Goal: Task Accomplishment & Management: Manage account settings

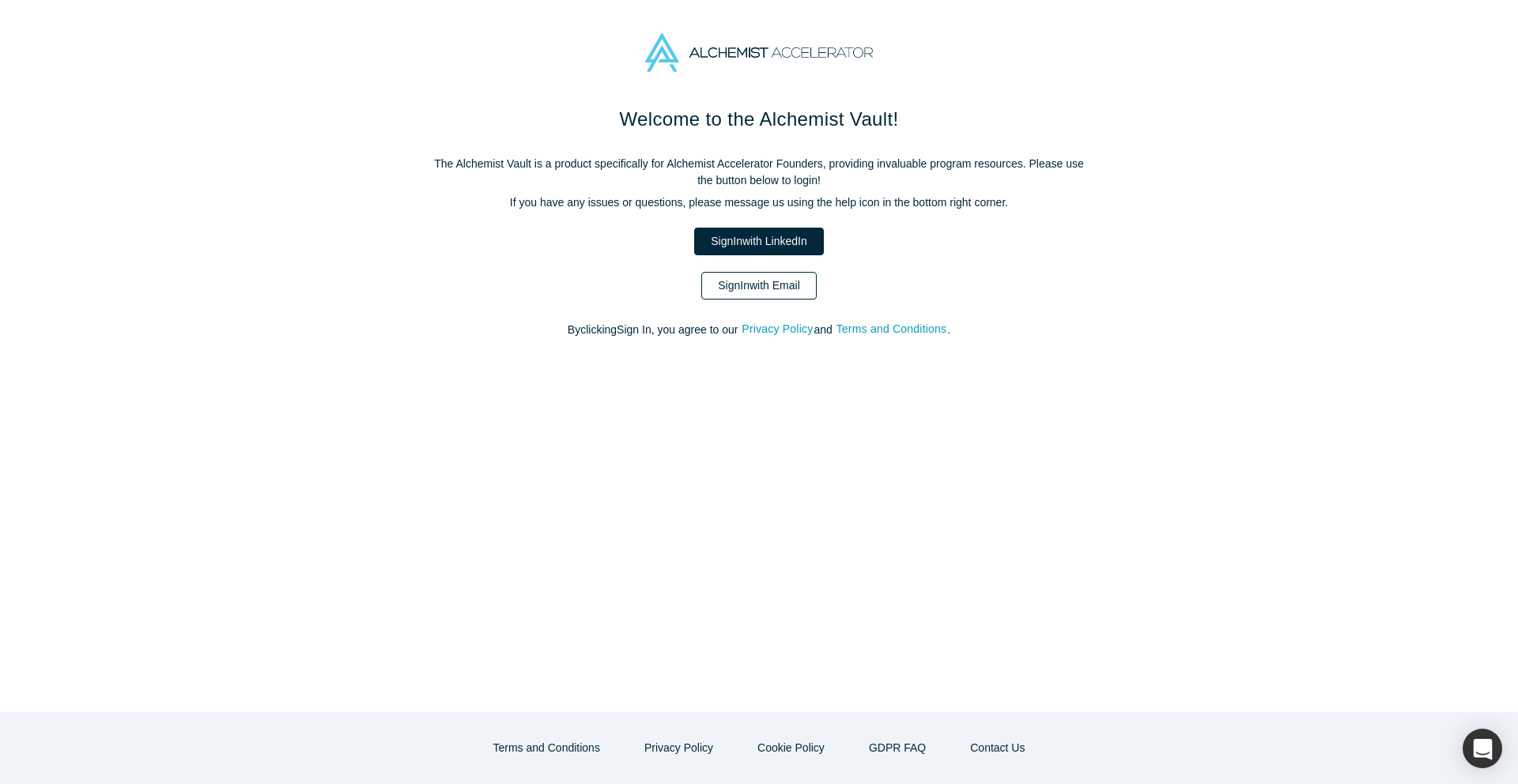
click at [761, 286] on link "Sign In with Email" at bounding box center [759, 285] width 116 height 28
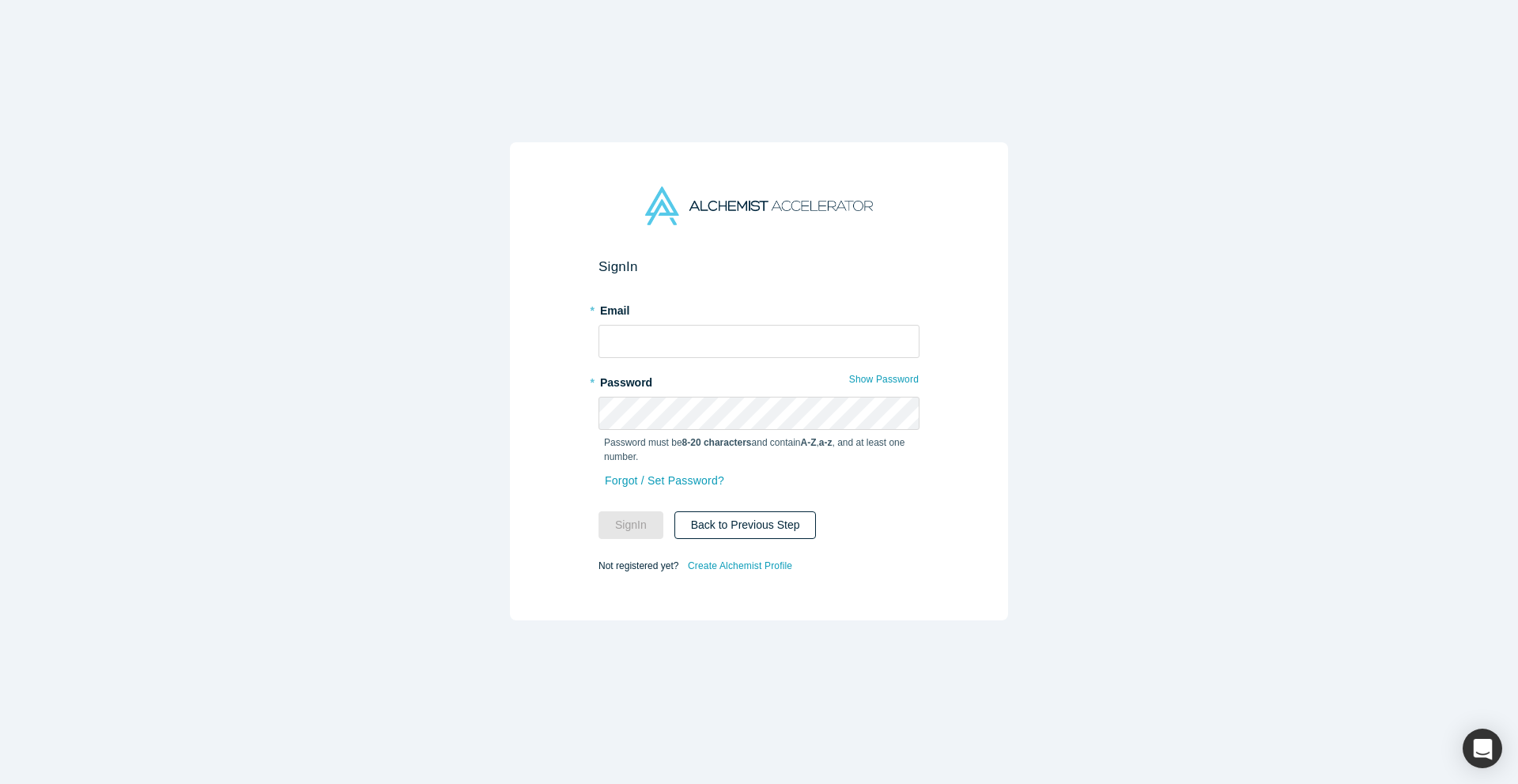
click at [713, 525] on button "Back to Previous Step" at bounding box center [745, 525] width 142 height 28
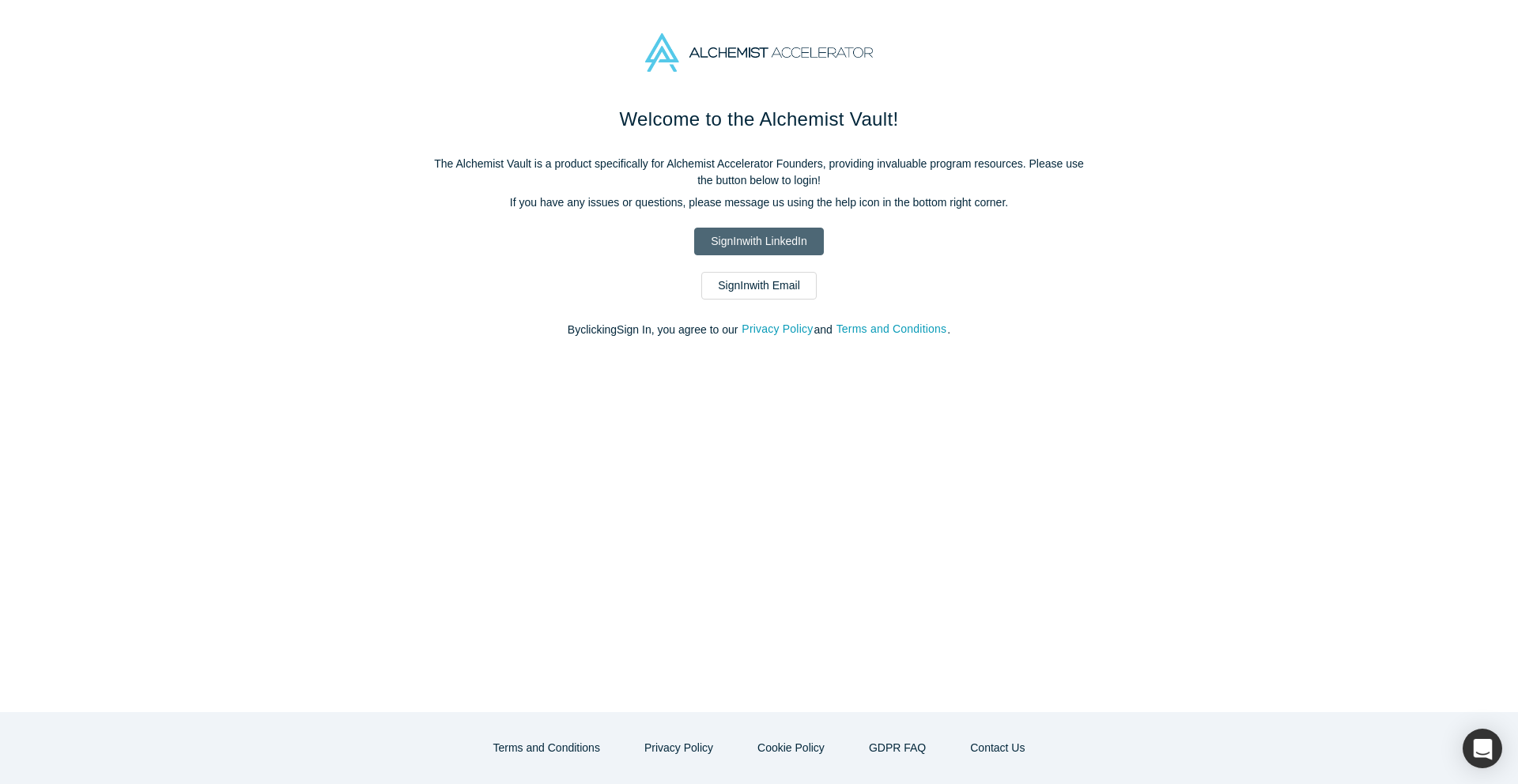
click at [774, 242] on link "Sign In with LinkedIn" at bounding box center [759, 241] width 129 height 28
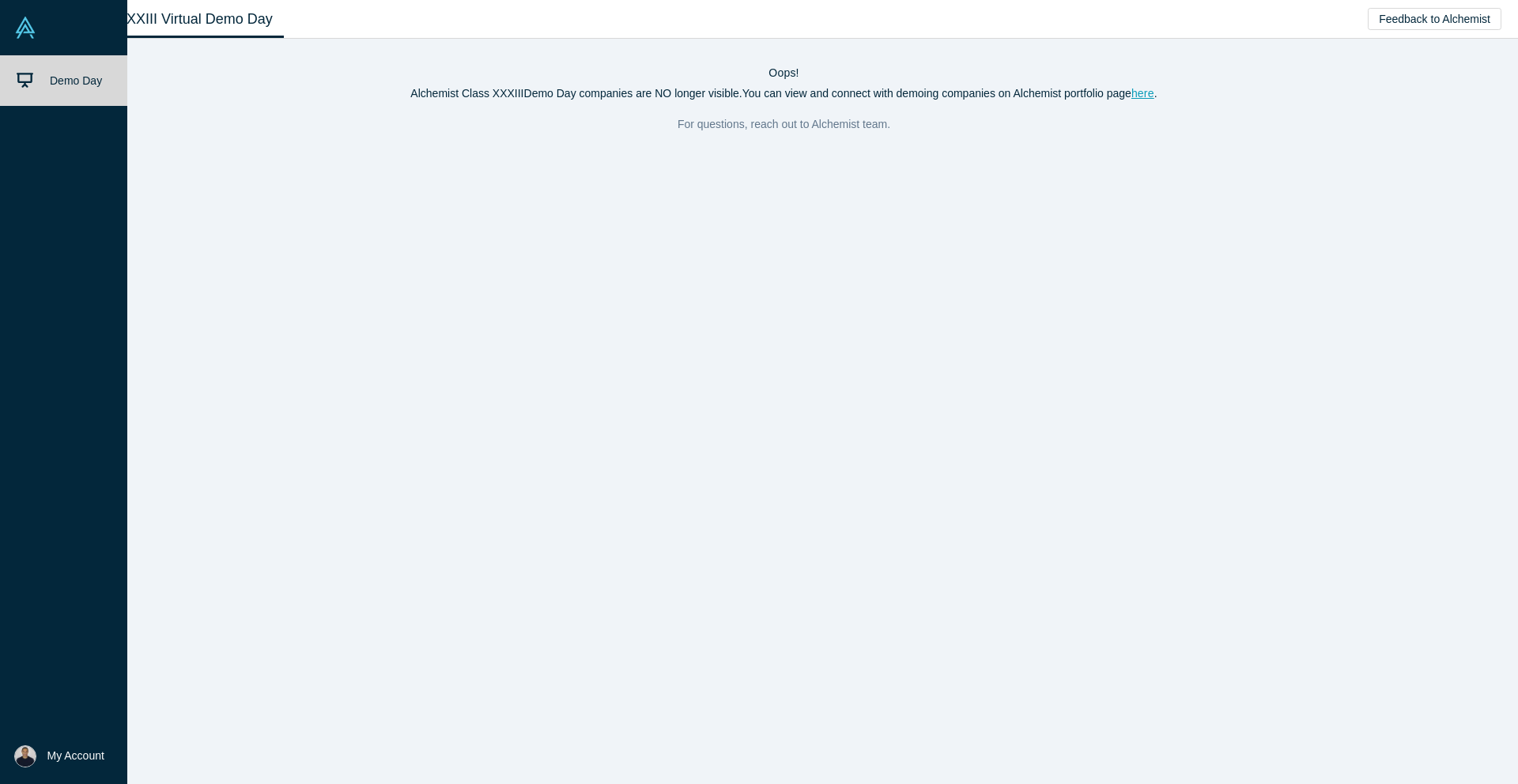
click at [69, 759] on span "My Account" at bounding box center [76, 756] width 57 height 16
click at [135, 718] on link "My Profile" at bounding box center [131, 709] width 131 height 39
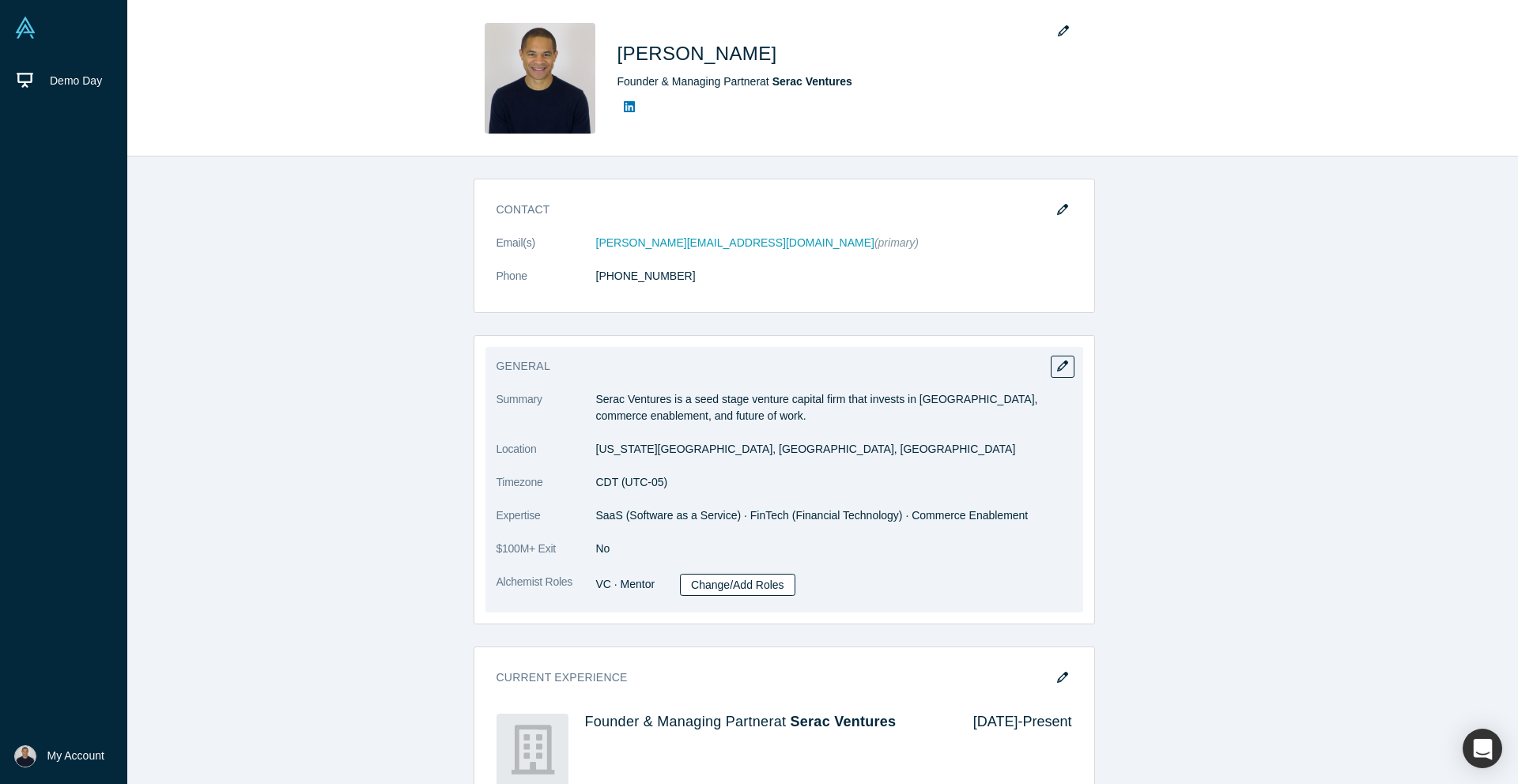
click at [721, 585] on link "Change/Add Roles" at bounding box center [738, 585] width 116 height 22
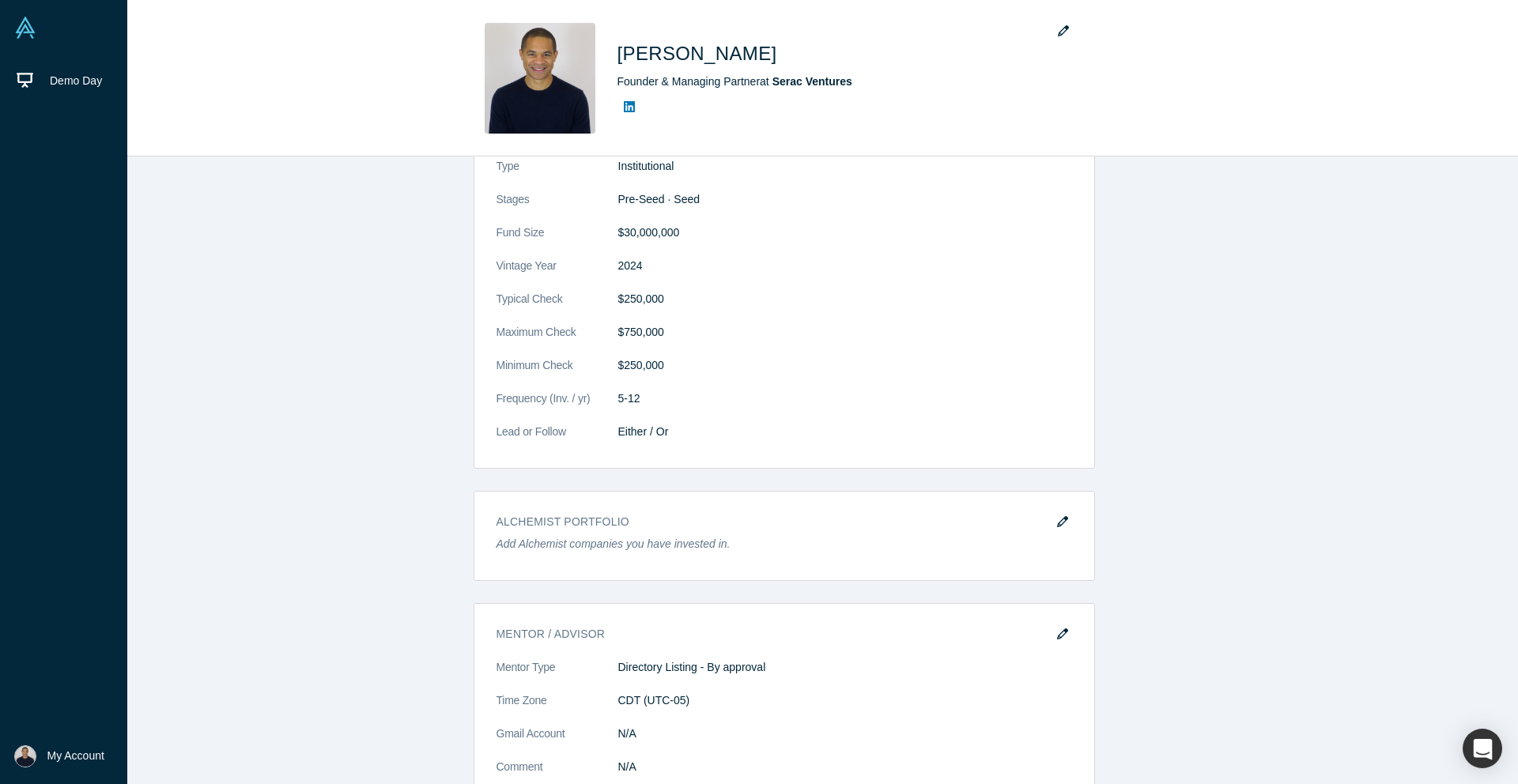
scroll to position [1289, 0]
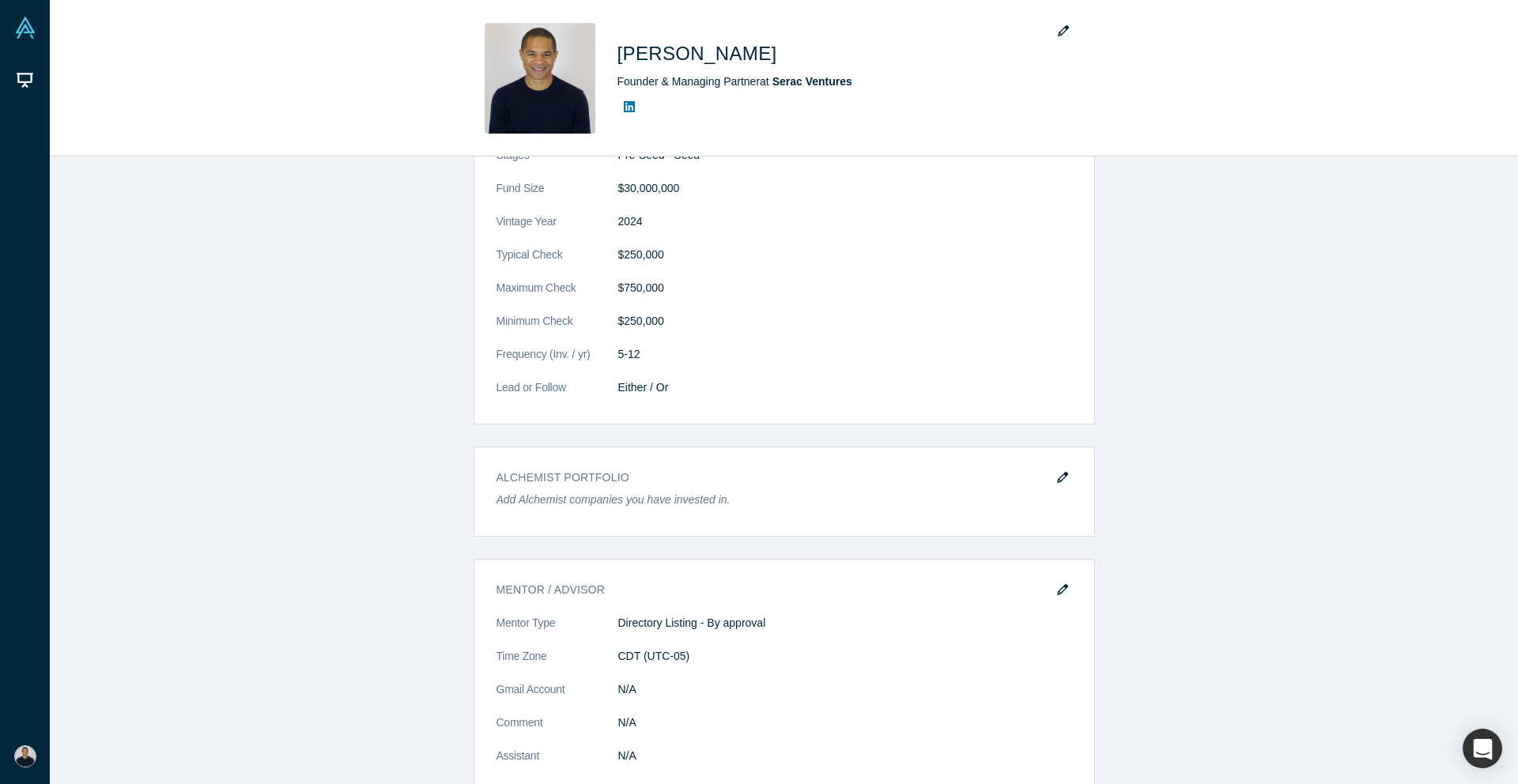
click at [32, 756] on img at bounding box center [25, 756] width 22 height 22
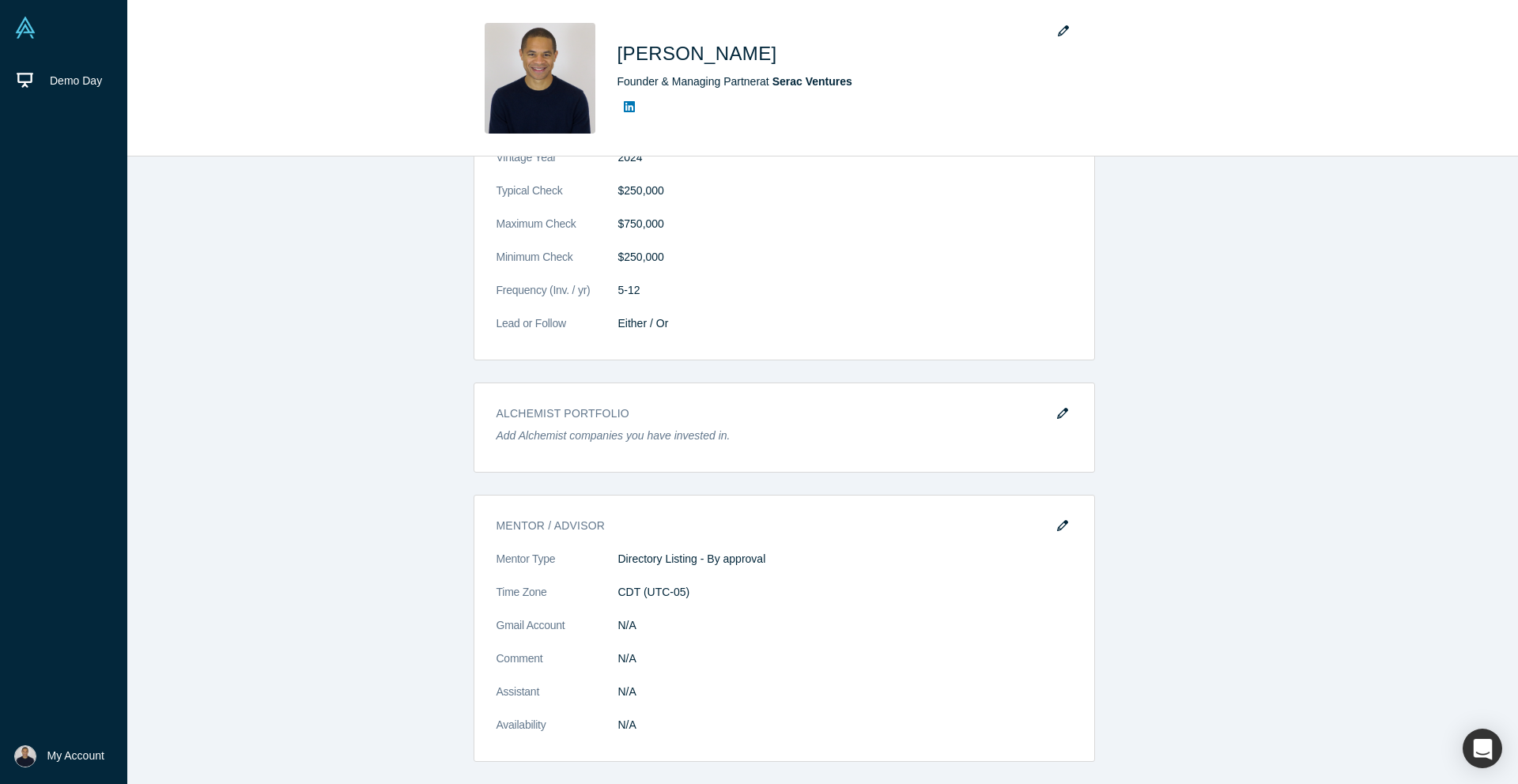
scroll to position [1353, 0]
